Goal: Transaction & Acquisition: Obtain resource

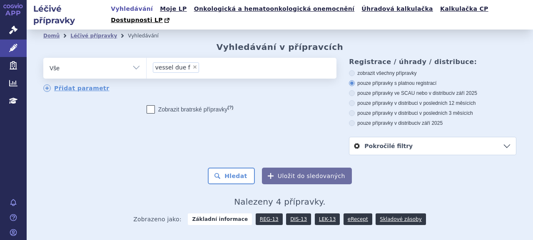
scroll to position [111, 0]
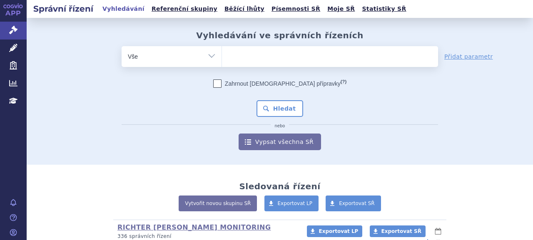
click at [13, 47] on icon at bounding box center [13, 48] width 8 height 8
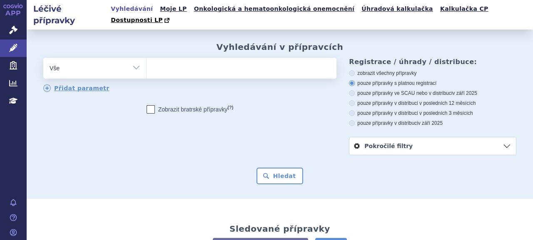
click at [245, 60] on ul at bounding box center [241, 67] width 188 height 18
click at [147, 60] on select at bounding box center [146, 68] width 0 height 21
paste input "0231500"
type input "0231500"
click at [228, 63] on ul "0231500" at bounding box center [241, 67] width 188 height 18
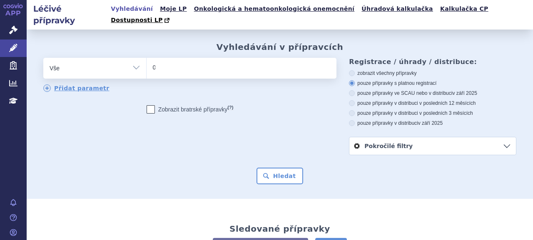
click at [147, 63] on select "0231500" at bounding box center [146, 68] width 0 height 21
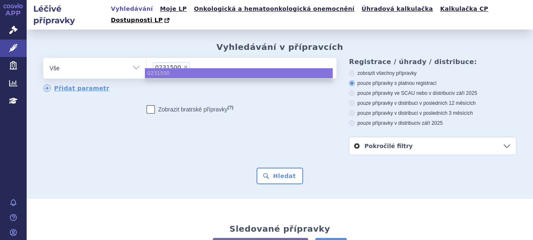
select select "0231500"
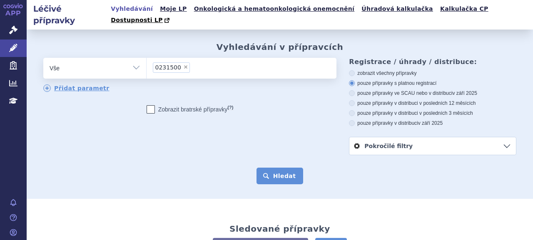
click at [267, 171] on button "Hledat" at bounding box center [280, 176] width 47 height 17
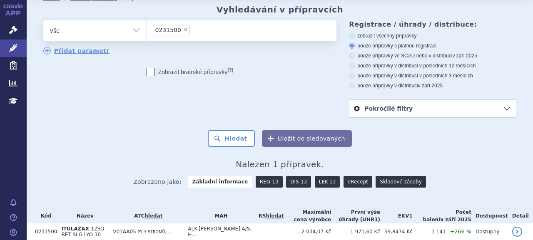
scroll to position [18, 0]
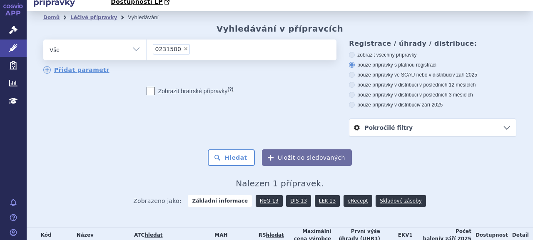
click at [410, 119] on link "Pokročilé filtry" at bounding box center [433, 128] width 167 height 18
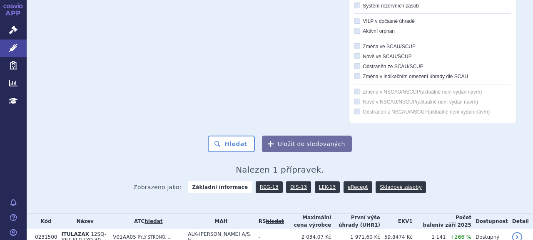
scroll to position [340, 0]
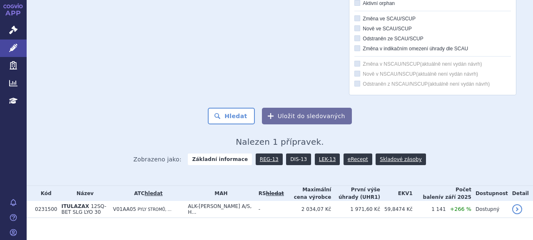
click at [289, 154] on link "DIS-13" at bounding box center [298, 160] width 25 height 12
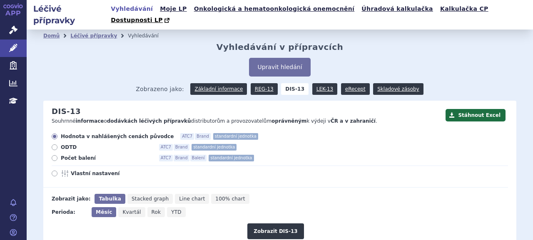
scroll to position [116, 0]
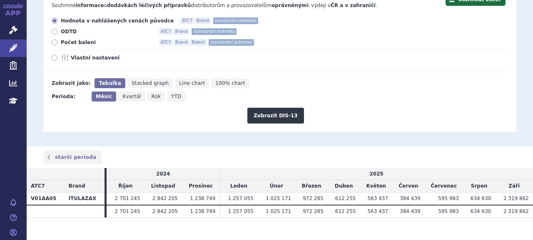
click at [77, 55] on span "Vlastní nastavení" at bounding box center [117, 58] width 92 height 7
click at [58, 56] on input "Vlastní nastavení" at bounding box center [55, 58] width 5 height 5
radio input "true"
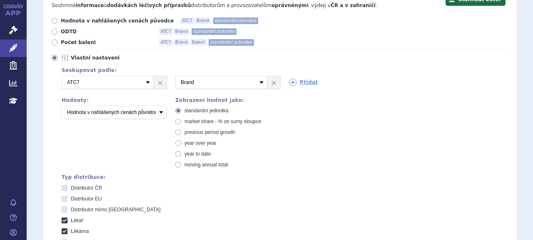
scroll to position [158, 0]
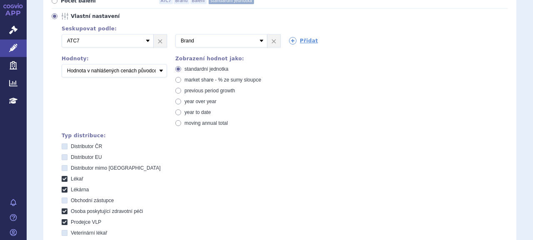
click at [76, 176] on span "Lékař" at bounding box center [77, 179] width 13 height 6
click at [68, 178] on input "Lékař" at bounding box center [65, 180] width 5 height 5
checkbox input "false"
click at [75, 187] on label "Lékárna" at bounding box center [285, 190] width 447 height 7
click at [68, 188] on input "Lékárna" at bounding box center [65, 190] width 5 height 5
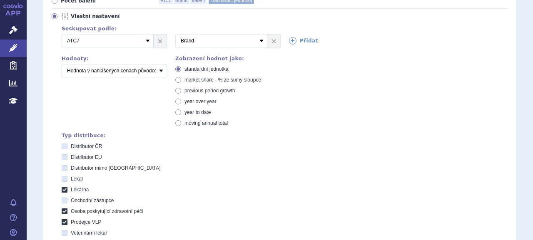
checkbox input "false"
click at [90, 155] on span "Distributor EU" at bounding box center [86, 158] width 31 height 6
click at [68, 156] on EU "Distributor EU" at bounding box center [65, 158] width 5 height 5
checkbox EU "true"
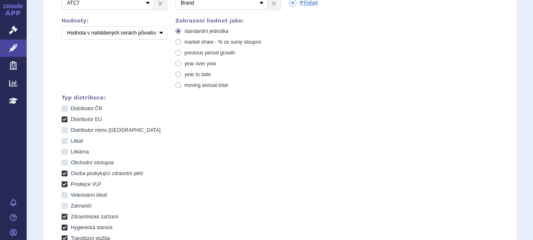
scroll to position [241, 0]
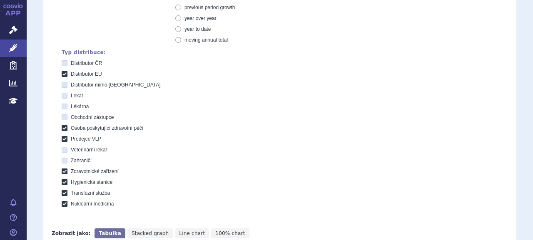
drag, startPoint x: 65, startPoint y: 116, endPoint x: 65, endPoint y: 121, distance: 5.0
click at [65, 121] on div "Distributor ČR Distributor EU Distributor mimo EU Lékař Lékárna Obchodní zástup…" at bounding box center [285, 134] width 447 height 148
drag, startPoint x: 65, startPoint y: 121, endPoint x: 65, endPoint y: 132, distance: 10.8
click at [65, 132] on div "Distributor ČR Distributor EU Distributor mimo EU Lékař Lékárna Obchodní zástup…" at bounding box center [285, 134] width 447 height 148
drag, startPoint x: 65, startPoint y: 128, endPoint x: 63, endPoint y: 118, distance: 10.1
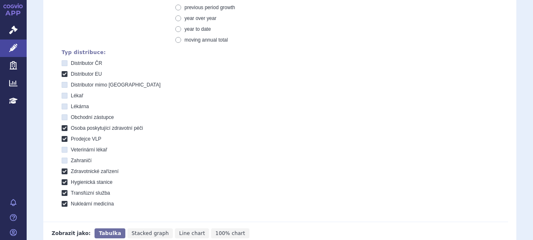
click at [65, 136] on icon at bounding box center [65, 139] width 6 height 6
click at [65, 138] on VLP "Prodejce VLP" at bounding box center [65, 140] width 5 height 5
checkbox VLP "false"
click at [63, 125] on icon at bounding box center [65, 128] width 6 height 6
click at [63, 127] on péči "Osoba poskytující zdravotní péči" at bounding box center [65, 129] width 5 height 5
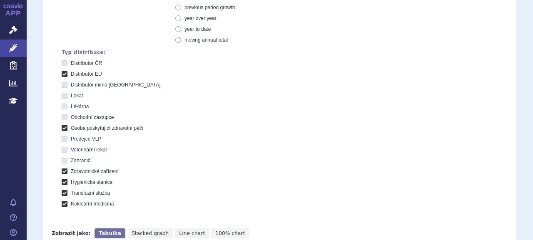
checkbox péči "false"
click at [64, 169] on icon at bounding box center [65, 172] width 6 height 6
click at [64, 170] on zařízení "Zdravotnické zařízení" at bounding box center [65, 172] width 5 height 5
checkbox zařízení "false"
click at [64, 180] on icon at bounding box center [65, 183] width 6 height 6
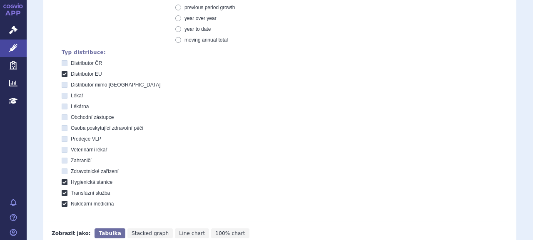
click at [64, 181] on stanice "Hygienická stanice" at bounding box center [65, 183] width 5 height 5
checkbox stanice "false"
click at [65, 190] on icon at bounding box center [65, 193] width 6 height 6
click at [65, 192] on služba "Transfúzní služba" at bounding box center [65, 194] width 5 height 5
checkbox služba "false"
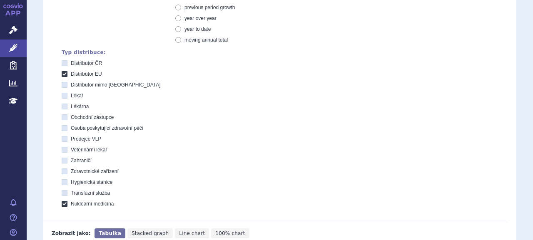
click at [66, 201] on icon at bounding box center [65, 204] width 6 height 6
click at [66, 203] on medicína "Nukleární medicína" at bounding box center [65, 205] width 5 height 5
checkbox medicína "false"
click at [66, 158] on icon at bounding box center [65, 161] width 6 height 6
click at [66, 159] on input "Zahraničí" at bounding box center [65, 161] width 5 height 5
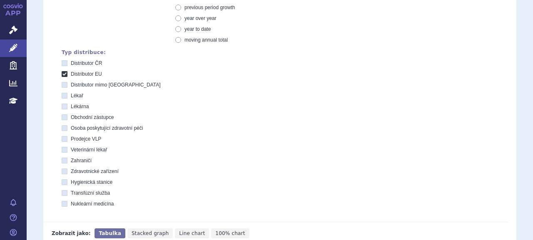
checkbox input "true"
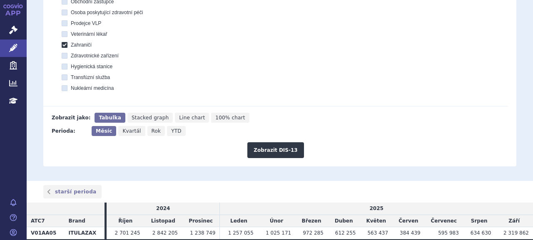
scroll to position [391, 0]
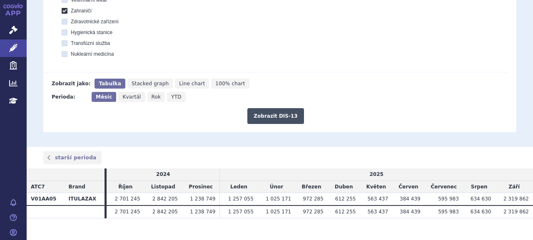
click at [274, 108] on button "Zobrazit DIS-13" at bounding box center [276, 116] width 56 height 16
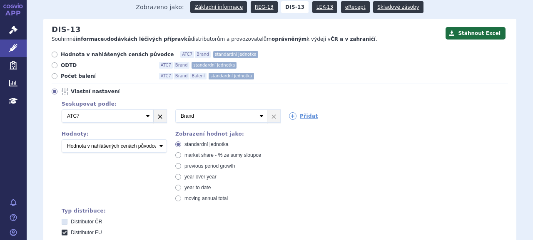
scroll to position [83, 0]
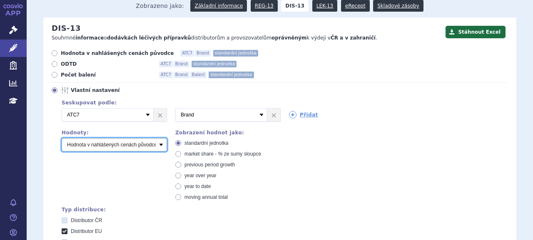
click at [154, 138] on select "Počet balení Hodnota v nahlášených cenách původce [DIS-13] Hodnota v maximálníc…" at bounding box center [114, 144] width 105 height 13
select select "packages"
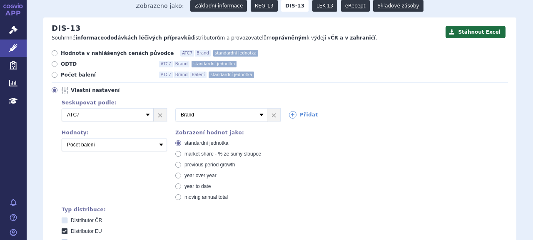
click at [62, 138] on select "Počet balení Hodnota v nahlášených cenách původce [DIS-13] Hodnota v maximálníc…" at bounding box center [114, 144] width 105 height 13
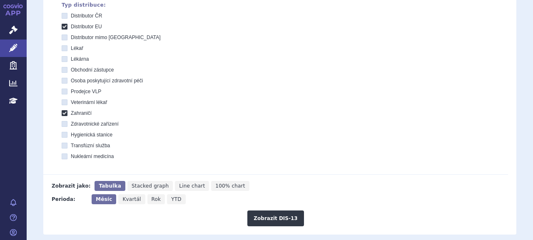
scroll to position [333, 0]
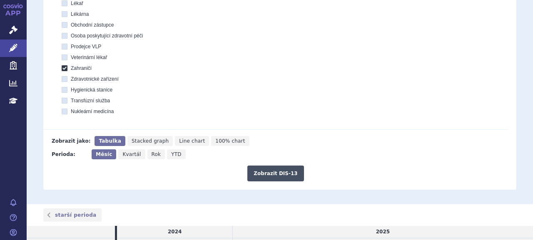
click at [266, 166] on button "Zobrazit DIS-13" at bounding box center [276, 174] width 56 height 16
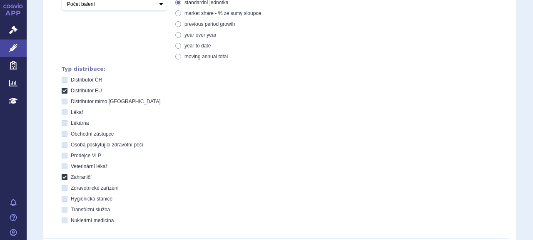
scroll to position [16, 0]
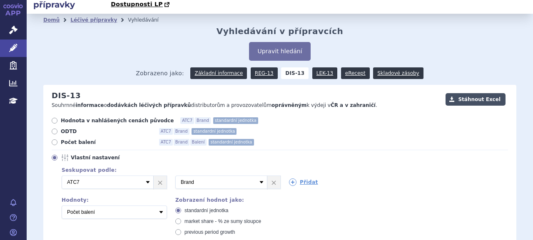
click at [467, 93] on button "Stáhnout Excel" at bounding box center [476, 99] width 60 height 13
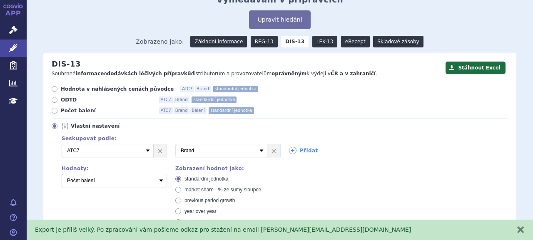
scroll to position [99, 0]
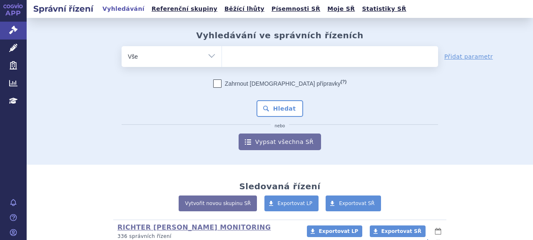
click at [267, 54] on ul at bounding box center [330, 55] width 216 height 18
click at [222, 54] on select at bounding box center [222, 56] width 0 height 21
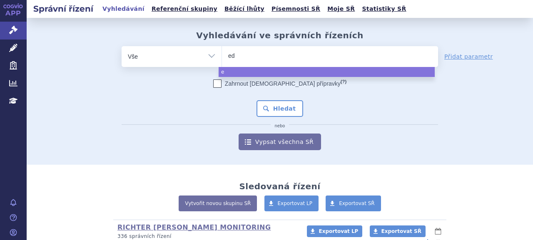
type input "edo"
type input "edon"
select select "edon"
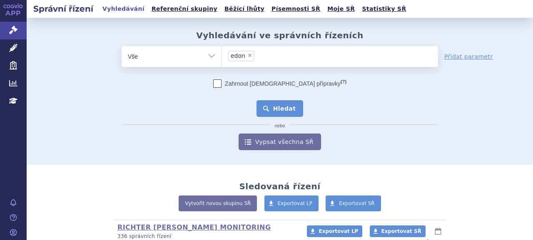
click at [275, 109] on button "Hledat" at bounding box center [280, 108] width 47 height 17
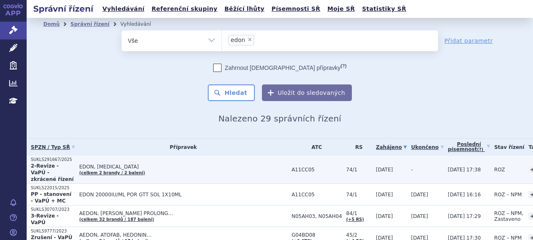
click at [51, 159] on p "SUKLS291667/2025" at bounding box center [53, 160] width 44 height 6
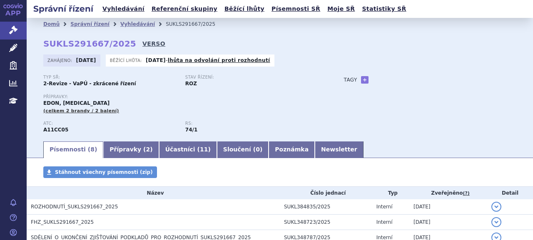
click at [143, 47] on link "VERSO" at bounding box center [154, 44] width 23 height 8
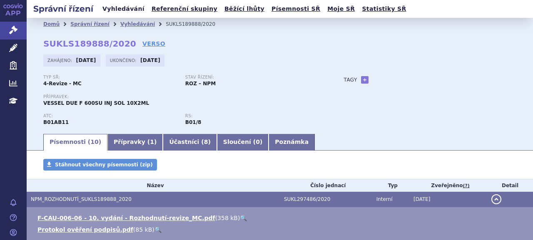
click at [118, 10] on link "Vyhledávání" at bounding box center [123, 8] width 47 height 11
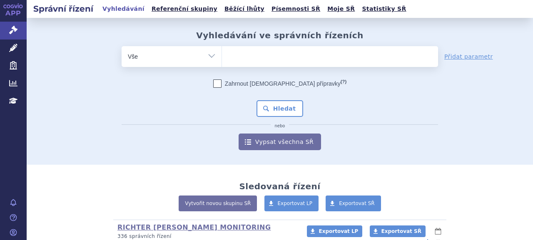
click at [245, 56] on ul at bounding box center [330, 55] width 216 height 18
click at [222, 56] on select at bounding box center [222, 56] width 0 height 21
click at [247, 55] on ul at bounding box center [330, 55] width 216 height 18
click at [222, 55] on select at bounding box center [222, 56] width 0 height 21
type input "st"
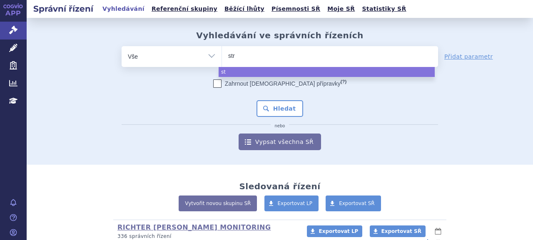
type input "stre"
type input "stren"
type input "streni"
type input "stren"
type input "strensi"
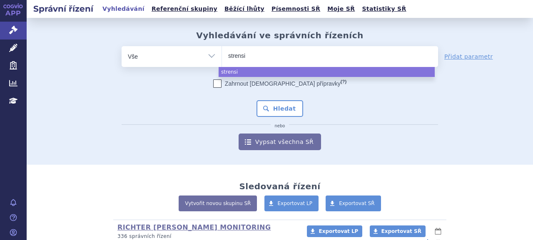
type input "strensiw"
type input "strensi"
type input "[MEDICAL_DATA]"
select select "strensiq"
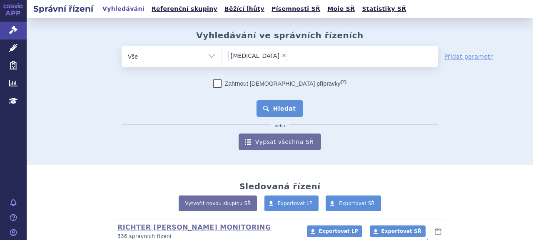
click at [271, 105] on button "Hledat" at bounding box center [280, 108] width 47 height 17
type input "Livmarli"
select select "Livmarli"
click at [270, 106] on button "Hledat" at bounding box center [280, 108] width 47 height 17
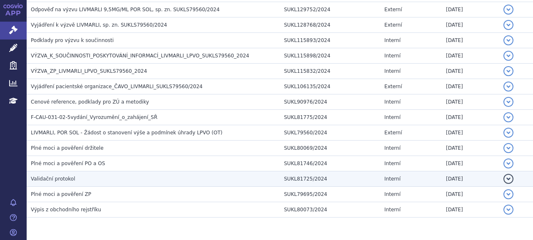
scroll to position [1041, 0]
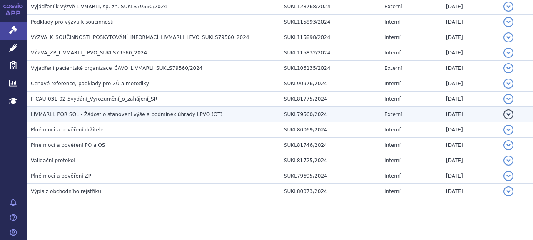
click at [126, 112] on span "LIVMARLI, POR SOL - Žádost o stanovení výše a podmínek úhrady LPVO (OT)" at bounding box center [127, 115] width 192 height 6
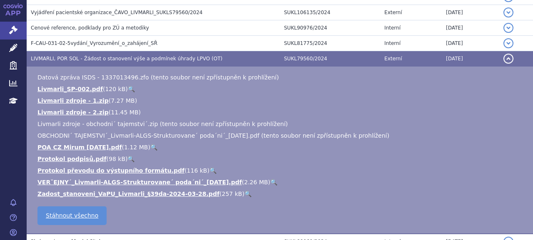
scroll to position [1124, 0]
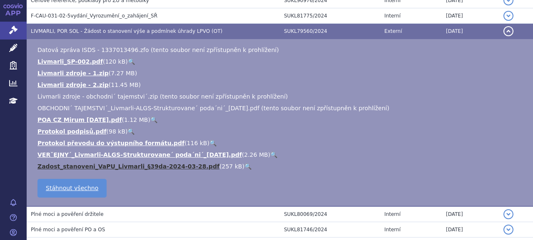
click at [109, 163] on link "Zadost_stanoveni_VaPU_Livmarli_§39da-2024-03-28.pdf" at bounding box center [129, 166] width 182 height 7
